Goal: Transaction & Acquisition: Purchase product/service

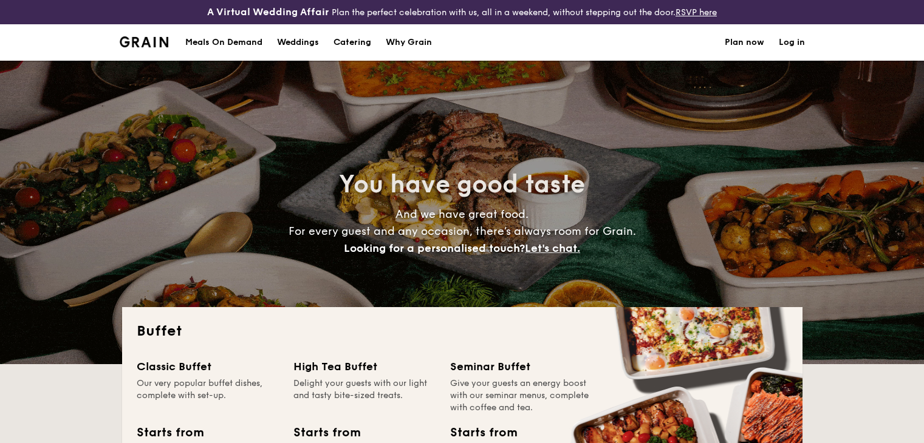
select select
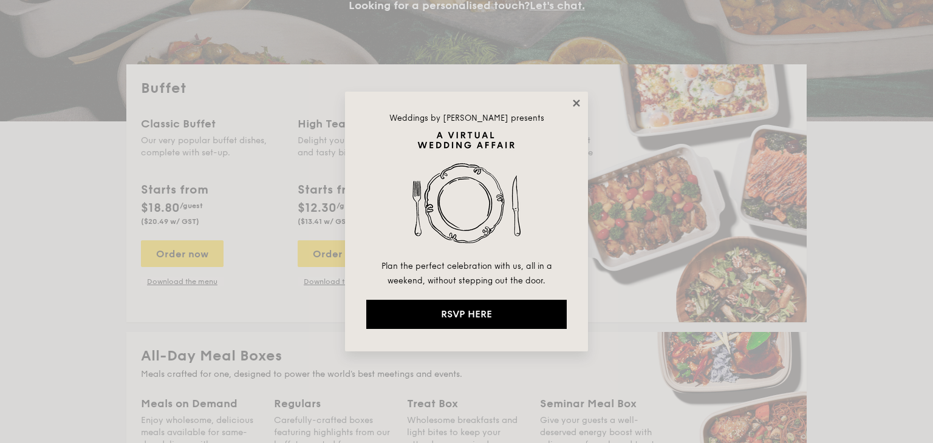
click at [574, 101] on icon at bounding box center [576, 103] width 7 height 7
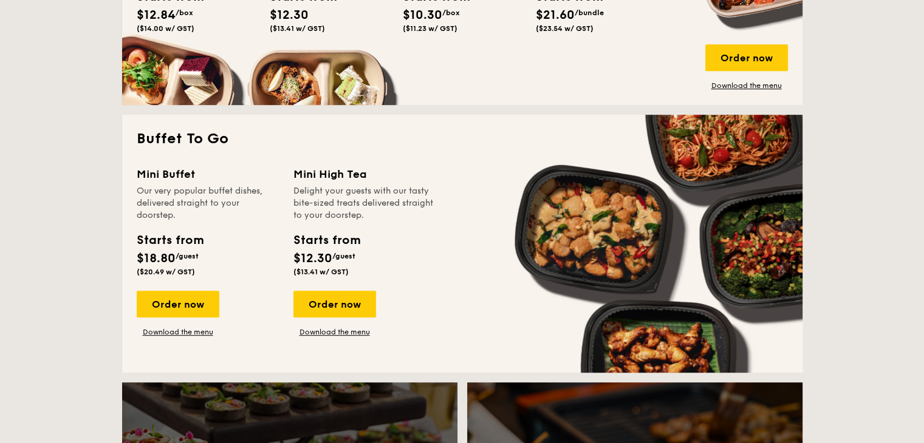
scroll to position [729, 0]
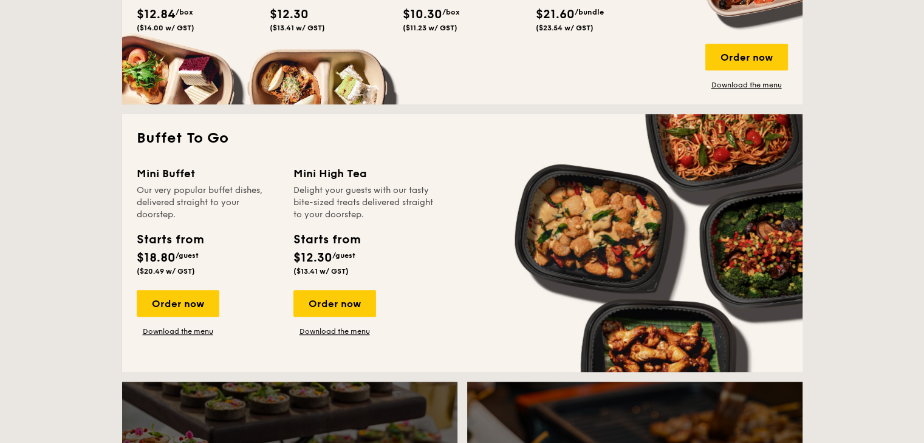
drag, startPoint x: 195, startPoint y: 307, endPoint x: 306, endPoint y: 279, distance: 114.4
click at [195, 307] on div "Order now" at bounding box center [178, 303] width 83 height 27
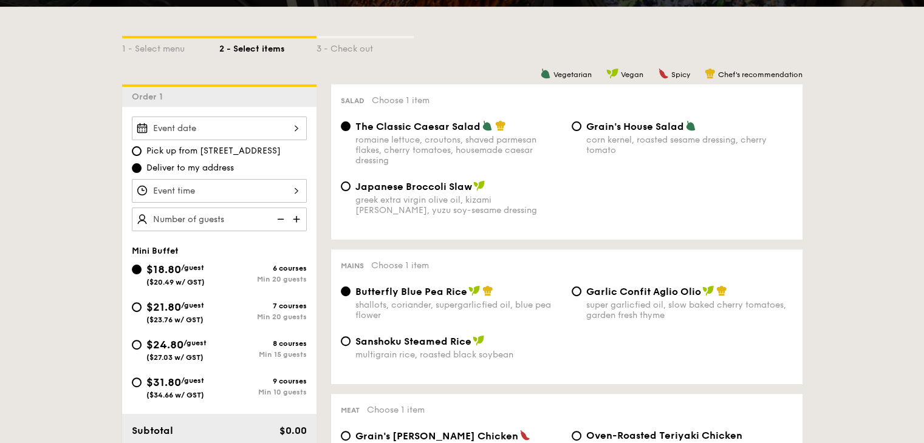
scroll to position [304, 0]
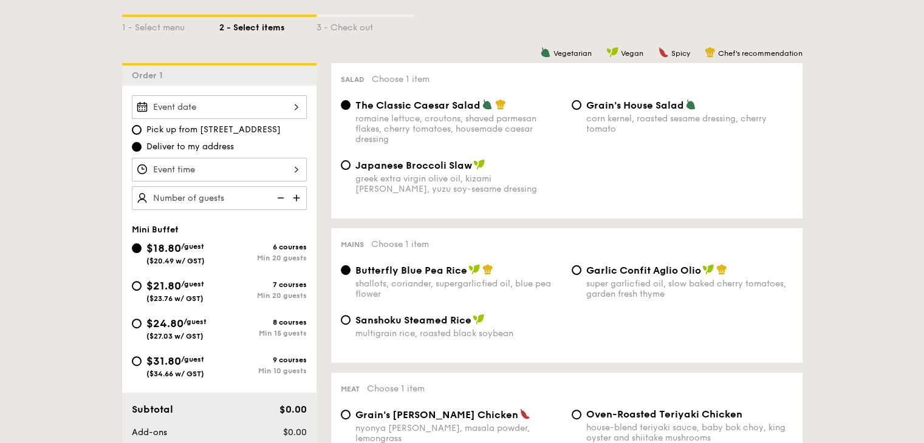
click at [293, 197] on img at bounding box center [297, 197] width 18 height 23
type input "20 guests"
click at [277, 199] on img at bounding box center [279, 197] width 18 height 23
drag, startPoint x: 389, startPoint y: 120, endPoint x: 520, endPoint y: 131, distance: 131.7
click at [520, 131] on div "romaine lettuce, croutons, shaved parmesan flakes, cherry tomatoes, housemade c…" at bounding box center [458, 129] width 206 height 31
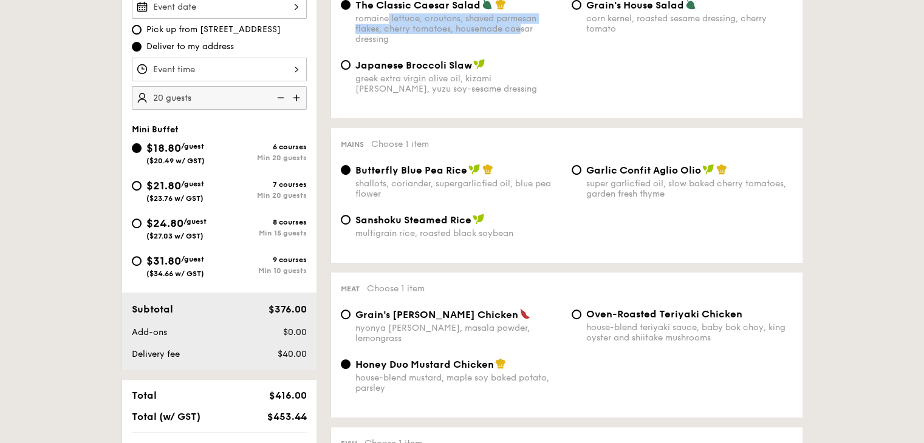
scroll to position [425, 0]
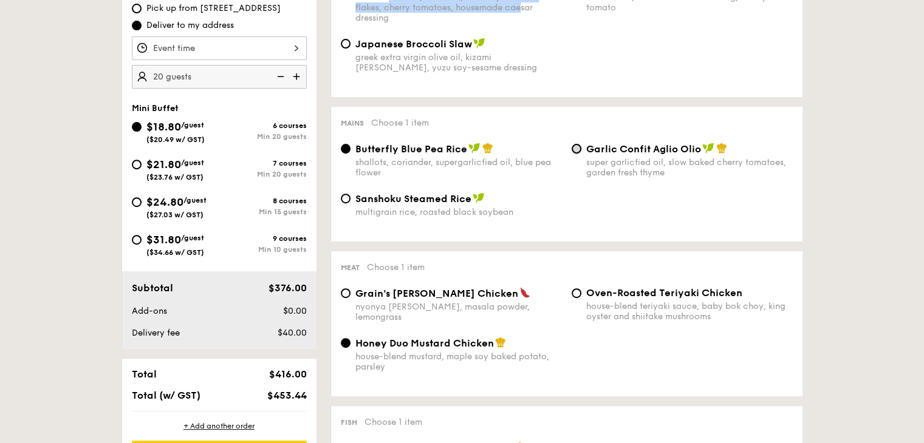
click at [576, 152] on input "Garlic Confit Aglio Olio super garlicfied oil, slow baked cherry tomatoes, gard…" at bounding box center [576, 149] width 10 height 10
radio input "true"
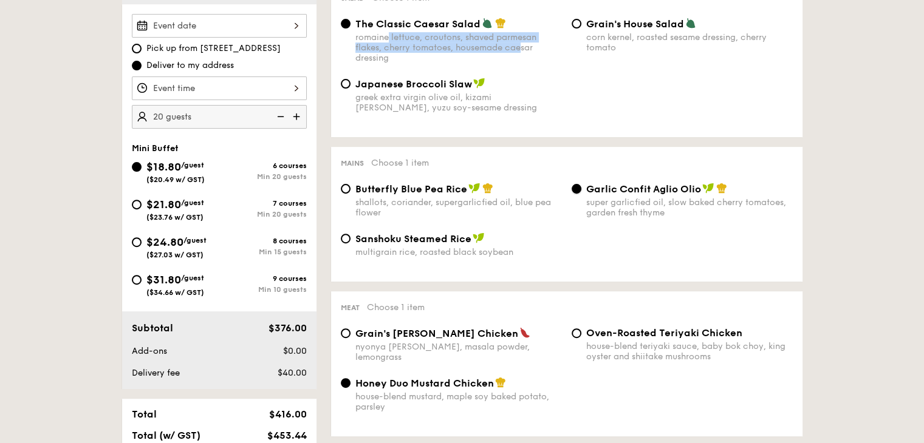
scroll to position [364, 0]
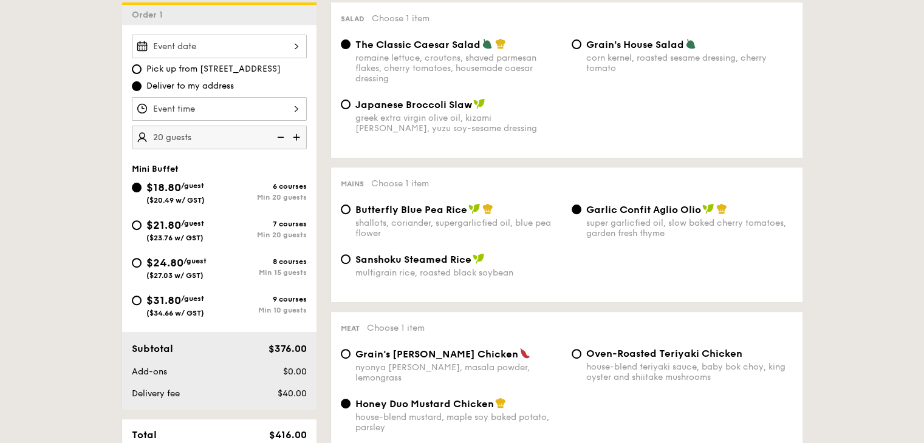
click at [373, 214] on span "Butterfly Blue Pea Rice" at bounding box center [411, 210] width 112 height 12
click at [350, 214] on input "Butterfly Blue Pea Rice shallots, coriander, supergarlicfied oil, blue pea flow…" at bounding box center [346, 210] width 10 height 10
radio input "true"
click at [597, 216] on span "Garlic Confit Aglio Olio" at bounding box center [643, 210] width 115 height 12
click at [581, 214] on input "Garlic Confit Aglio Olio super garlicfied oil, slow baked cherry tomatoes, gard…" at bounding box center [576, 210] width 10 height 10
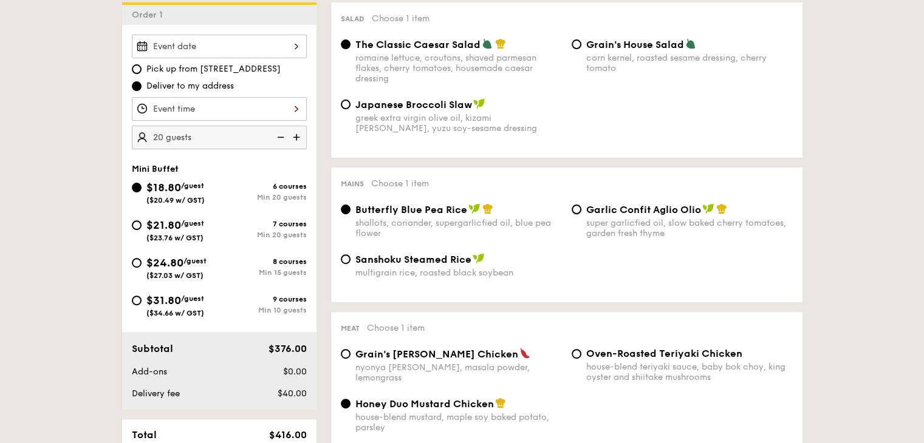
radio input "true"
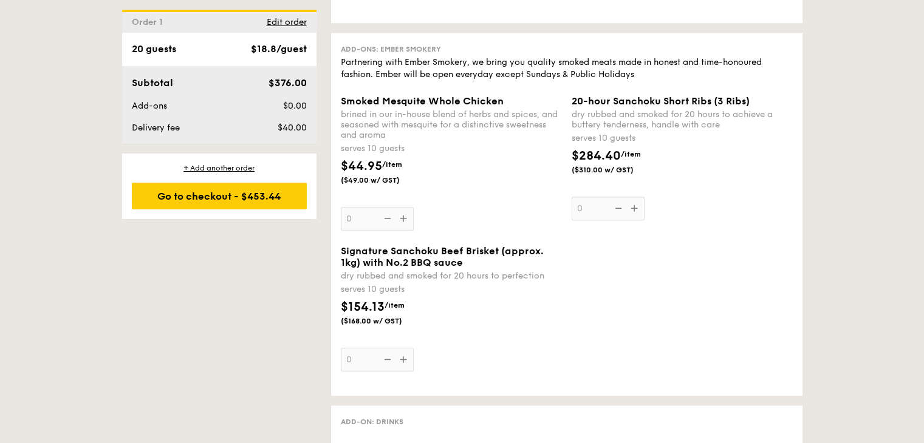
scroll to position [1275, 0]
drag, startPoint x: 355, startPoint y: 108, endPoint x: 418, endPoint y: 156, distance: 79.8
click at [418, 156] on div "Smoked Mesquite Whole Chicken brined in our in-house blend of herbs and spices,…" at bounding box center [451, 162] width 221 height 135
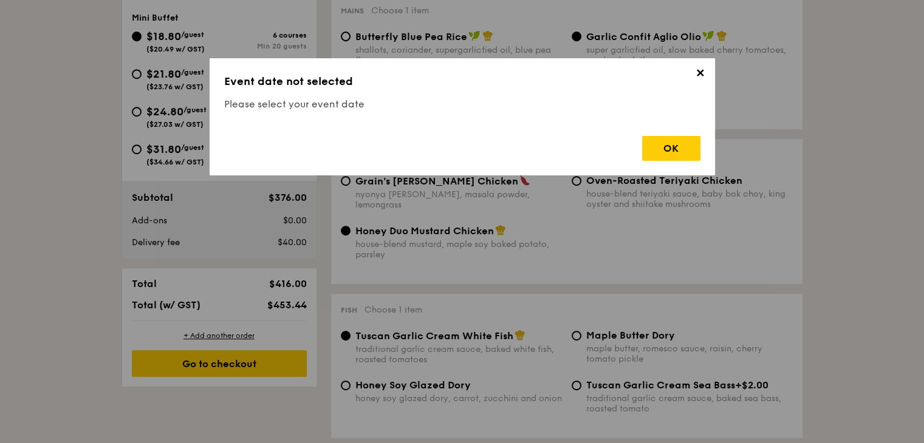
click at [460, 131] on div "OK" at bounding box center [462, 143] width 476 height 35
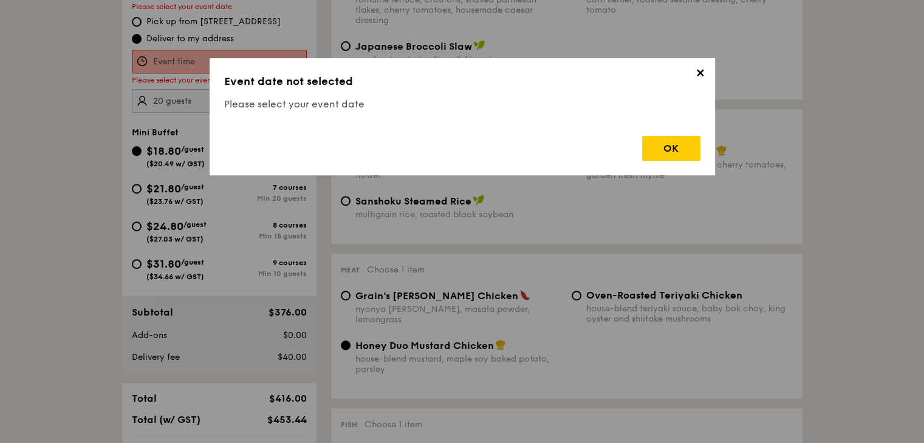
scroll to position [349, 0]
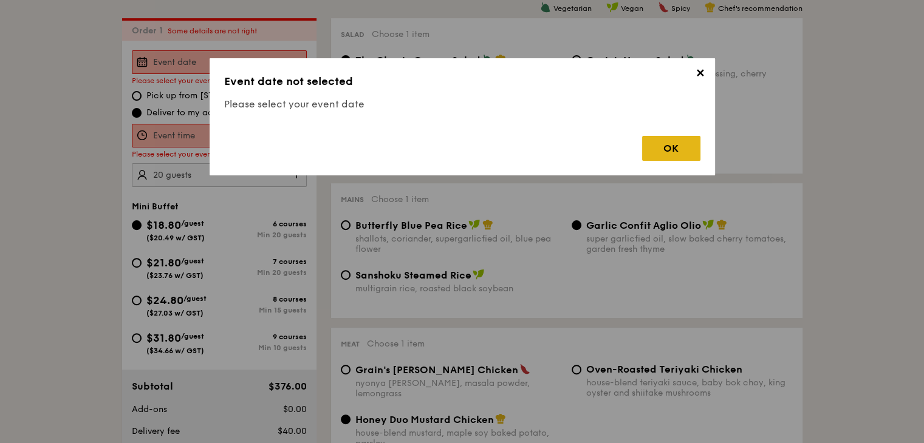
click at [668, 154] on div "OK" at bounding box center [671, 148] width 58 height 25
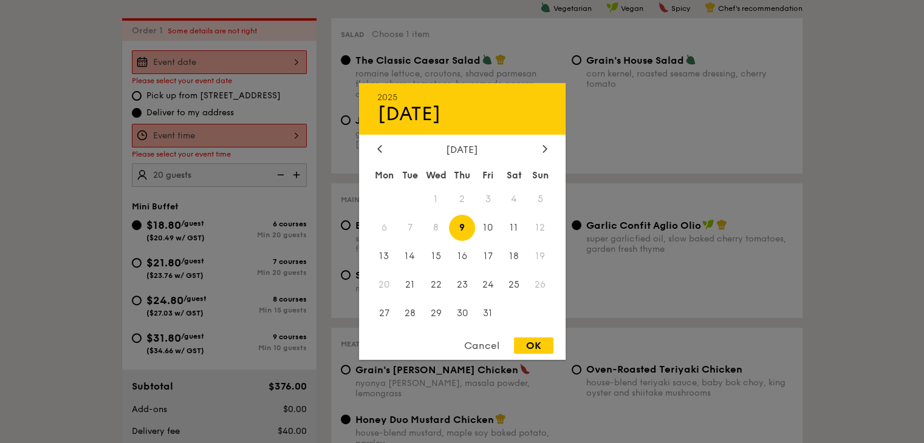
click at [243, 70] on div "2025 Oct [DATE] Tue Wed Thu Fri Sat Sun 1 2 3 4 5 6 7 8 9 10 11 12 13 14 15 16 …" at bounding box center [219, 62] width 175 height 24
click at [488, 227] on span "10" at bounding box center [488, 228] width 26 height 26
click at [85, 176] on div at bounding box center [462, 221] width 924 height 443
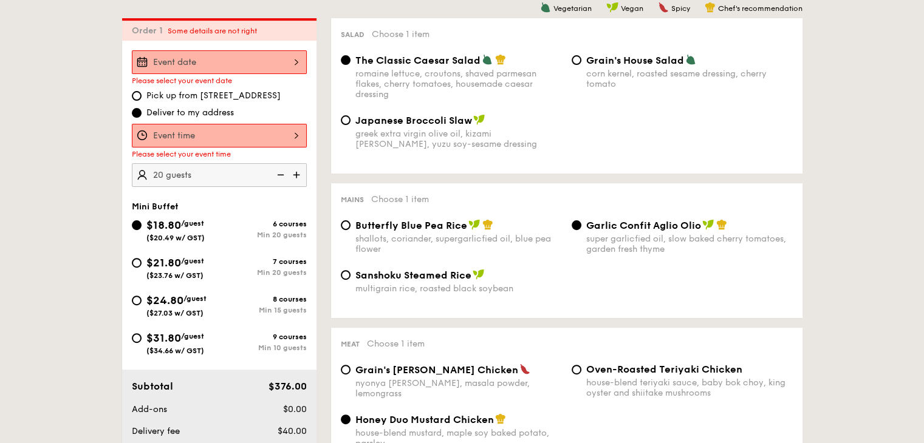
click at [248, 66] on div at bounding box center [219, 62] width 175 height 24
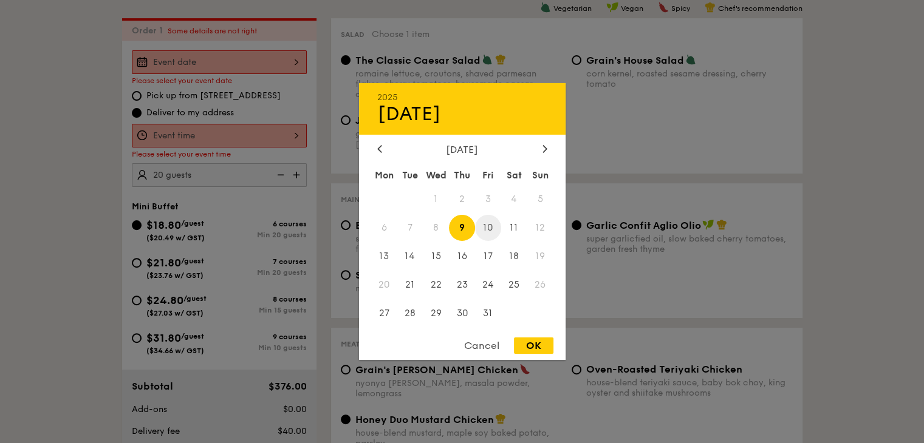
click at [484, 227] on span "10" at bounding box center [488, 228] width 26 height 26
click at [538, 343] on div "OK" at bounding box center [533, 346] width 39 height 16
type input "[DATE]"
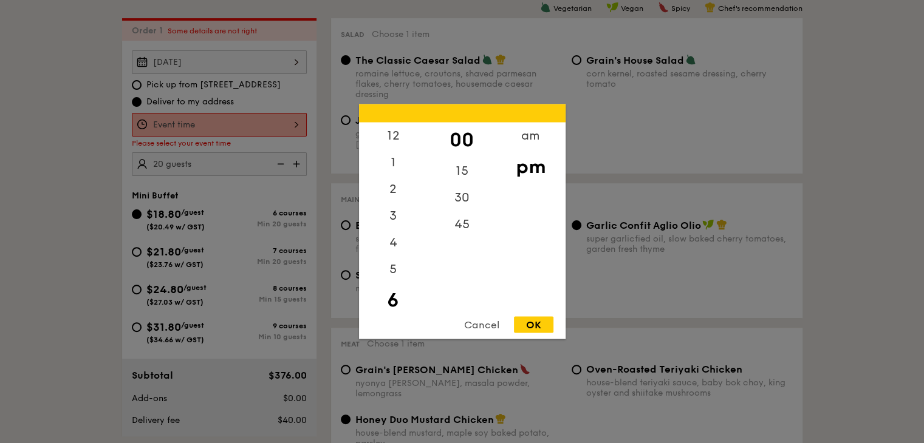
click at [231, 123] on div "12 1 2 3 4 5 6 7 8 9 10 11 00 15 30 45 am pm Cancel OK" at bounding box center [219, 125] width 175 height 24
click at [394, 220] on div "4" at bounding box center [393, 220] width 69 height 35
click at [536, 322] on div "OK" at bounding box center [533, 325] width 39 height 16
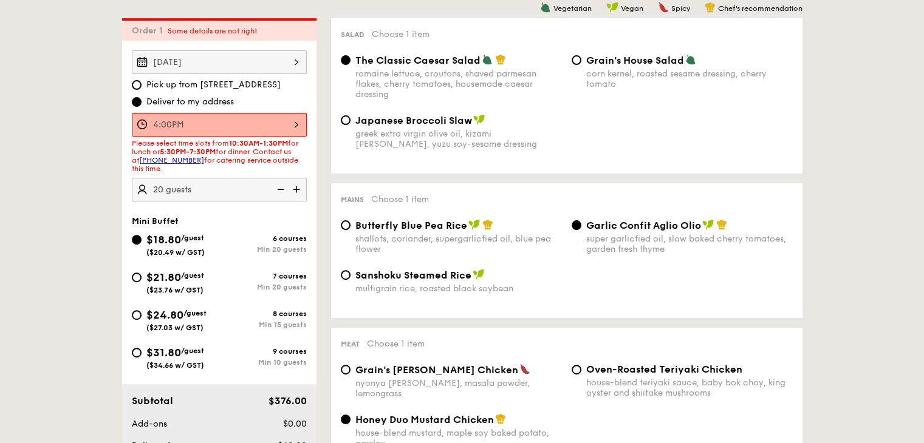
click at [288, 124] on div "4:00PM" at bounding box center [219, 125] width 175 height 24
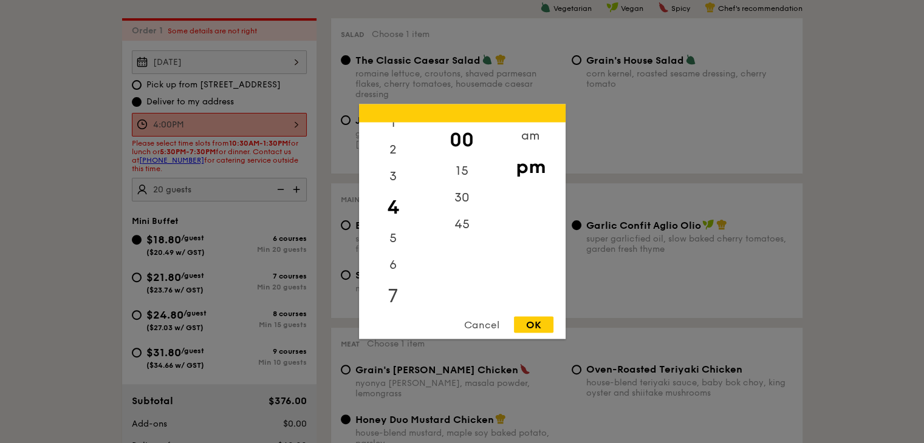
scroll to position [61, 0]
click at [394, 219] on div "5" at bounding box center [393, 221] width 69 height 35
click at [464, 202] on div "30" at bounding box center [462, 202] width 69 height 35
click at [542, 318] on div "OK" at bounding box center [533, 325] width 39 height 16
type input "5:30PM"
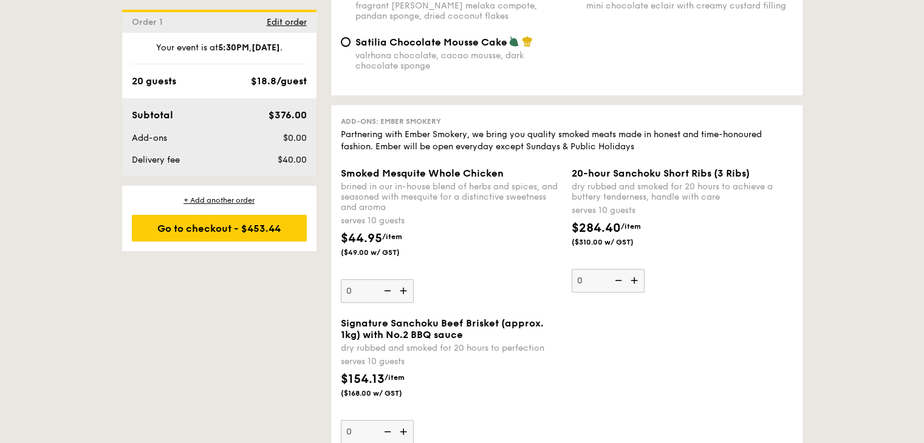
scroll to position [1259, 0]
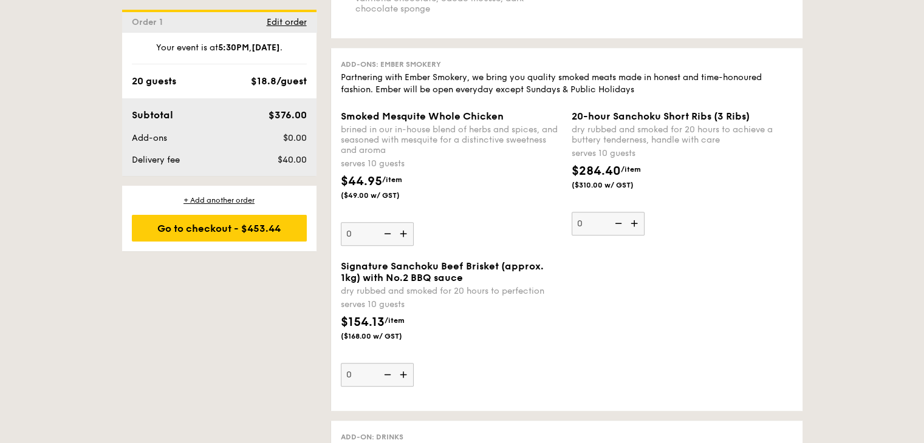
click at [636, 235] on img at bounding box center [635, 223] width 18 height 23
click at [636, 236] on input "0" at bounding box center [607, 224] width 73 height 24
type input "1"
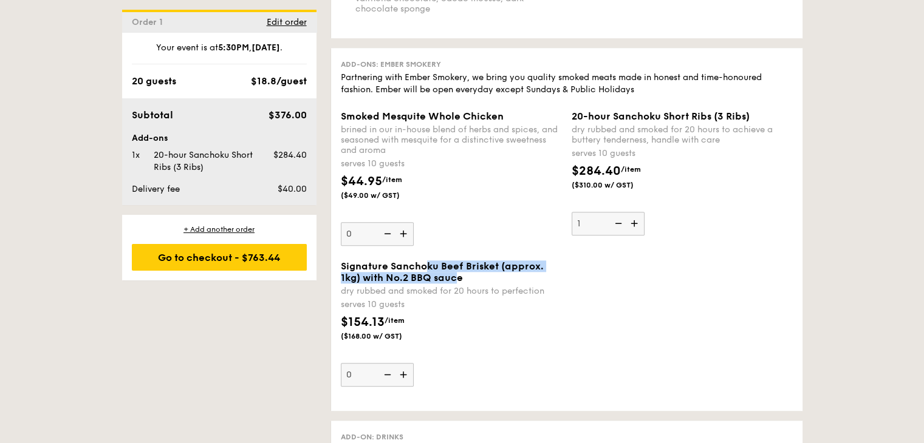
drag, startPoint x: 425, startPoint y: 273, endPoint x: 455, endPoint y: 285, distance: 32.1
click at [455, 284] on span "Signature Sanchoku Beef Brisket (approx. 1kg) with No.2 BBQ sauce" at bounding box center [442, 272] width 203 height 23
click at [407, 383] on img at bounding box center [404, 374] width 18 height 23
click at [407, 383] on input "0" at bounding box center [377, 375] width 73 height 24
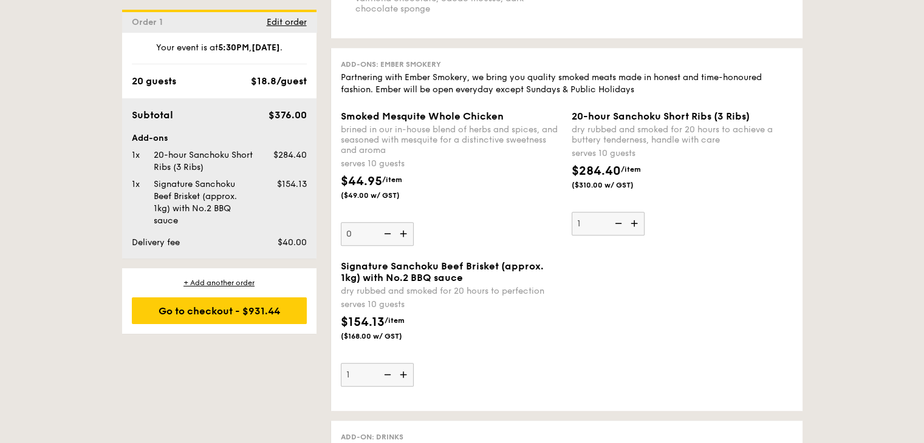
click at [407, 383] on img at bounding box center [404, 374] width 18 height 23
click at [407, 383] on input "1" at bounding box center [377, 375] width 73 height 24
type input "2"
click at [615, 231] on img at bounding box center [617, 223] width 18 height 23
click at [615, 231] on input "1" at bounding box center [607, 224] width 73 height 24
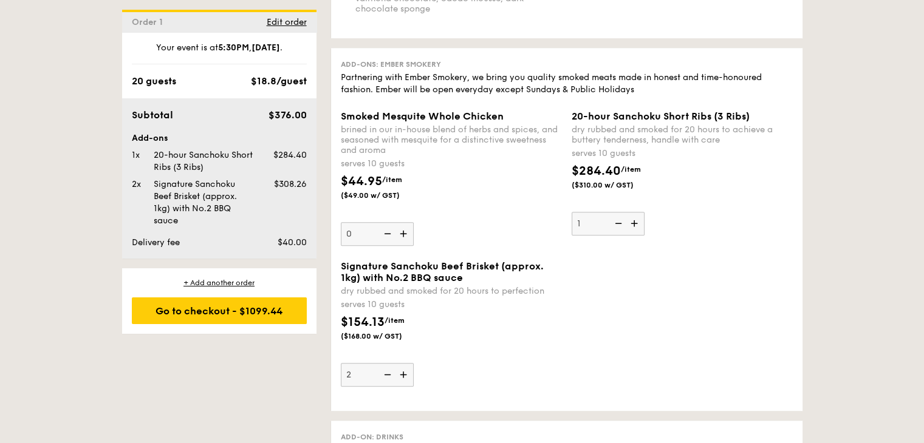
type input "0"
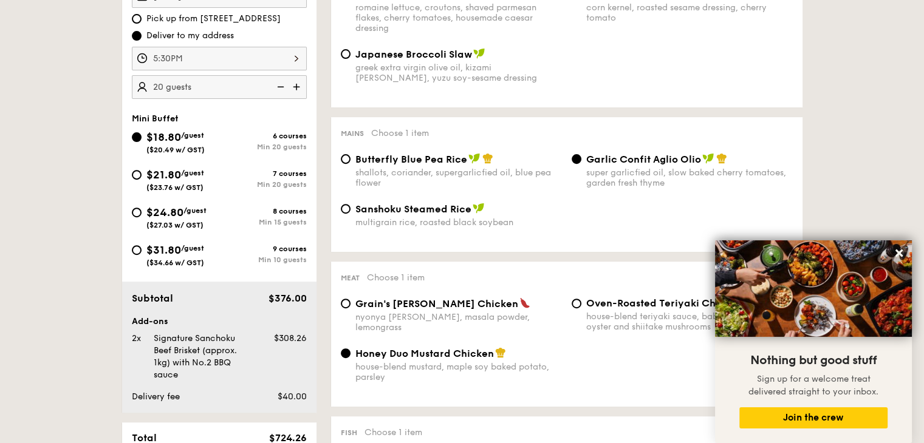
scroll to position [349, 0]
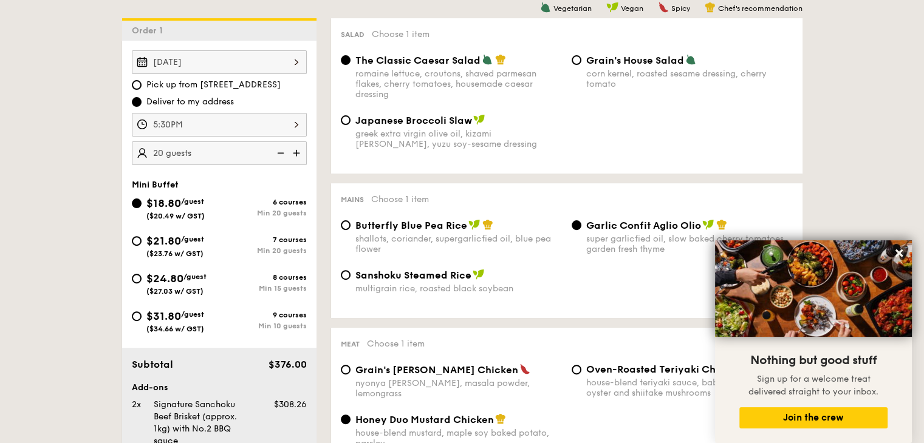
click at [403, 227] on span "Butterfly Blue Pea Rice" at bounding box center [411, 226] width 112 height 12
click at [350, 227] on input "Butterfly Blue Pea Rice shallots, coriander, supergarlicfied oil, blue pea flow…" at bounding box center [346, 225] width 10 height 10
radio input "true"
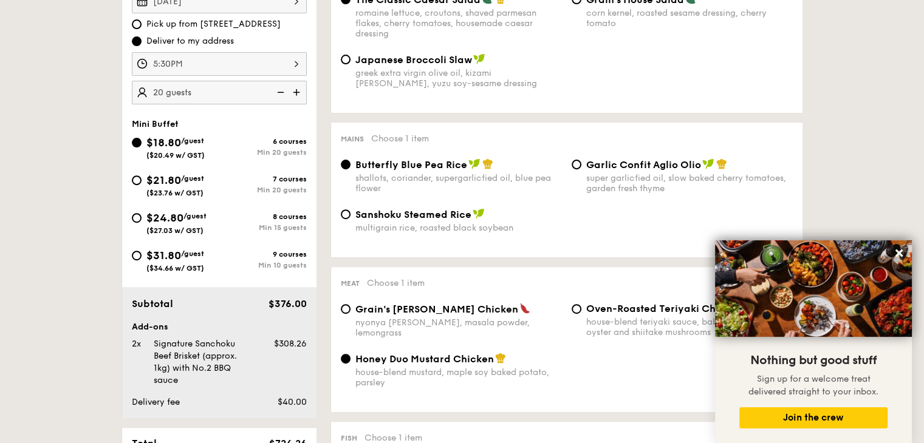
click at [146, 179] on span "$21.80" at bounding box center [163, 180] width 35 height 13
click at [141, 179] on input "$21.80 /guest ($23.76 w/ GST) 7 courses Min 20 guests" at bounding box center [137, 181] width 10 height 10
radio input "true"
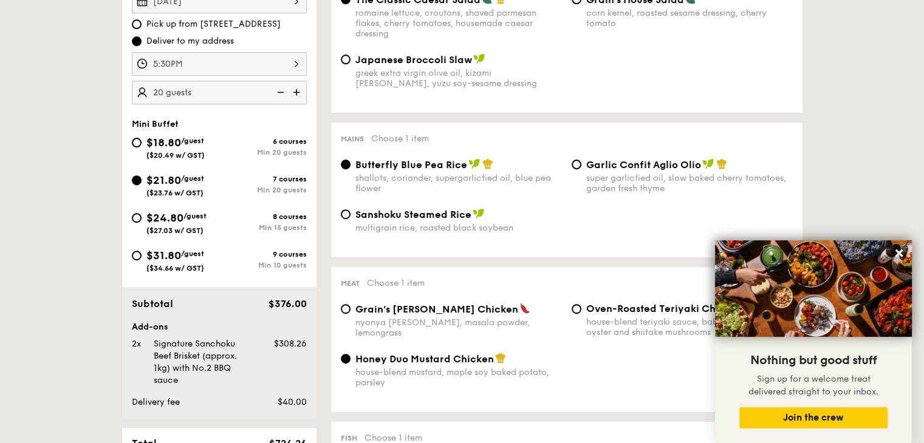
radio input "false"
radio input "true"
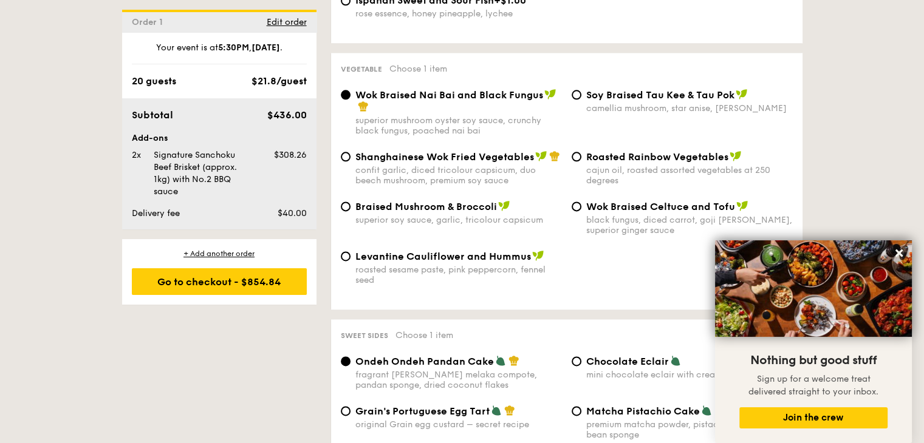
scroll to position [1563, 0]
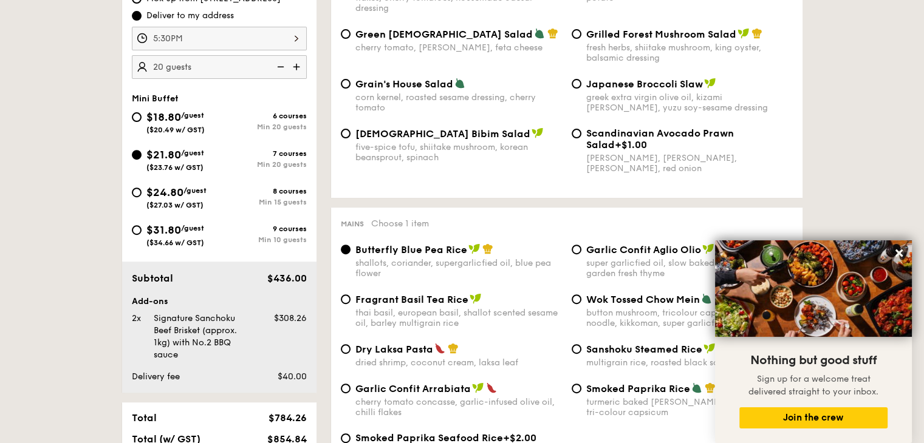
scroll to position [227, 0]
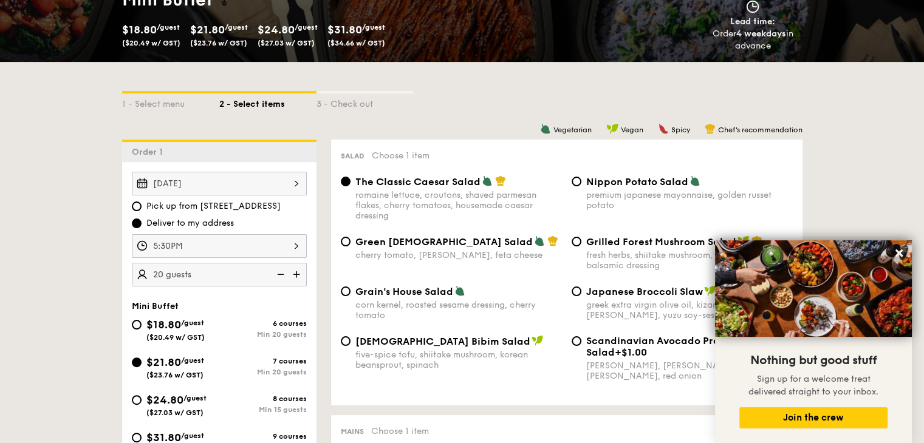
click at [168, 321] on span "$18.80" at bounding box center [163, 324] width 35 height 13
click at [141, 321] on input "$18.80 /guest ($20.49 w/ GST) 6 courses Min 20 guests" at bounding box center [137, 325] width 10 height 10
radio input "true"
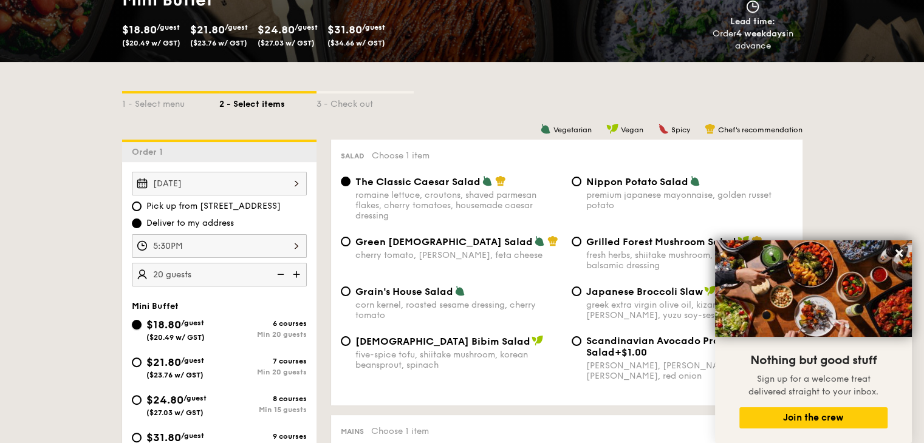
radio input "true"
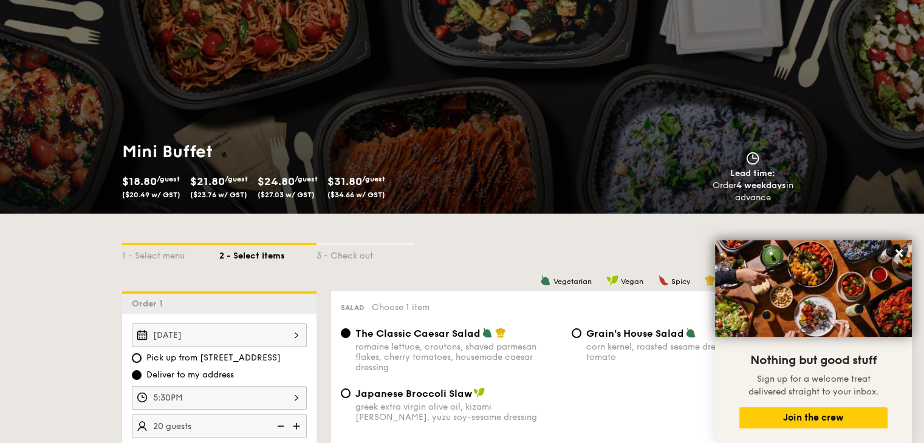
scroll to position [0, 0]
